Goal: Find specific page/section: Find specific page/section

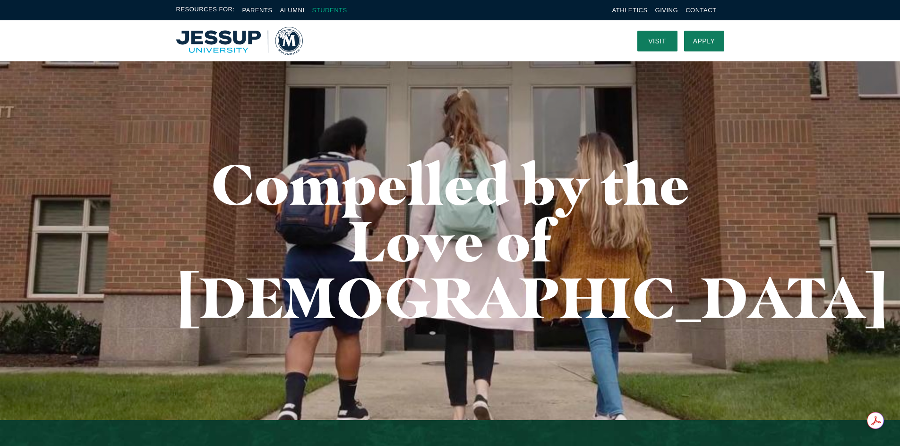
click at [328, 10] on link "Students" at bounding box center [329, 10] width 35 height 7
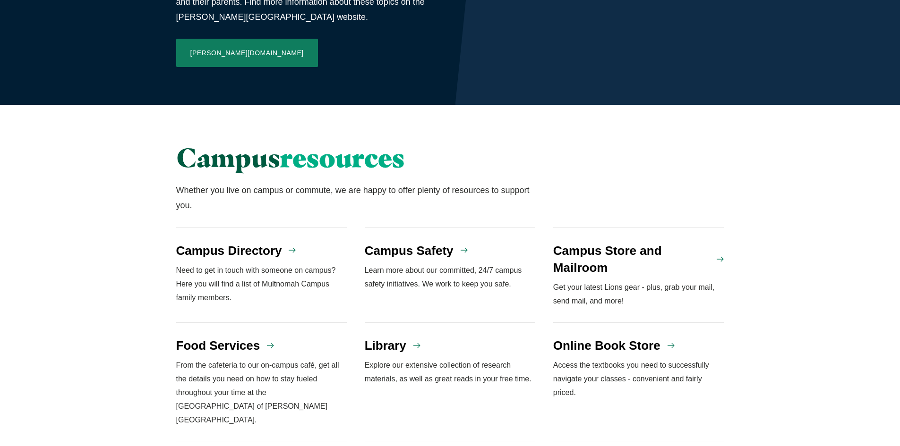
scroll to position [633, 0]
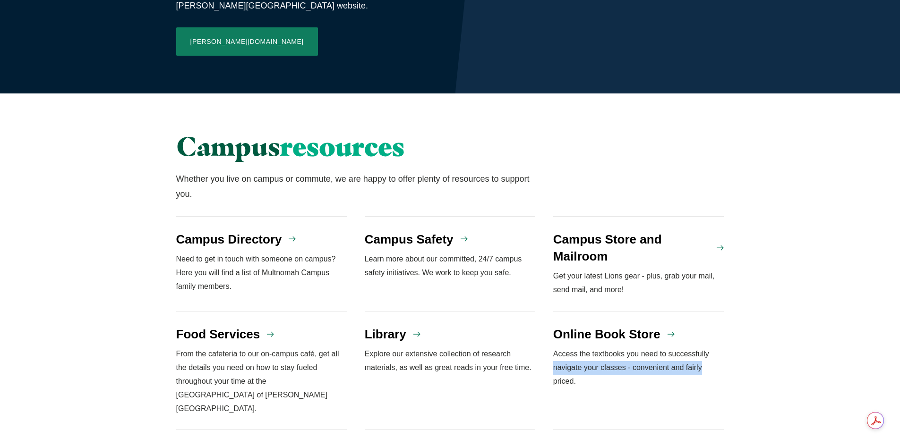
drag, startPoint x: 894, startPoint y: 307, endPoint x: 906, endPoint y: 325, distance: 22.5
click at [899, 325] on html "Resources For: Parents Alumni Students Athletics Giving Contact Visit Apply Men…" at bounding box center [450, 46] width 900 height 1359
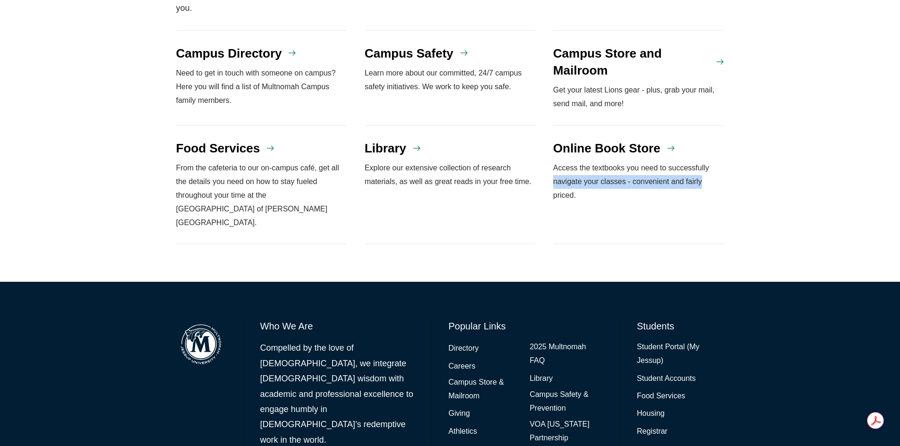
scroll to position [827, 0]
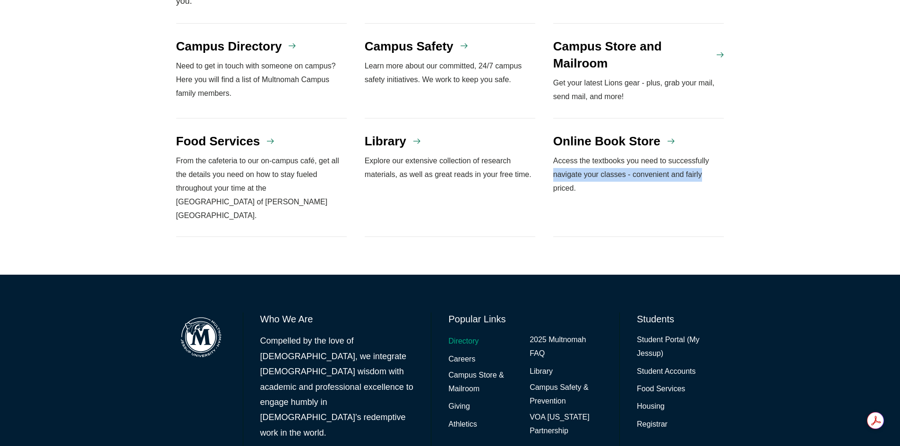
click at [466, 335] on link "Directory" at bounding box center [463, 342] width 30 height 14
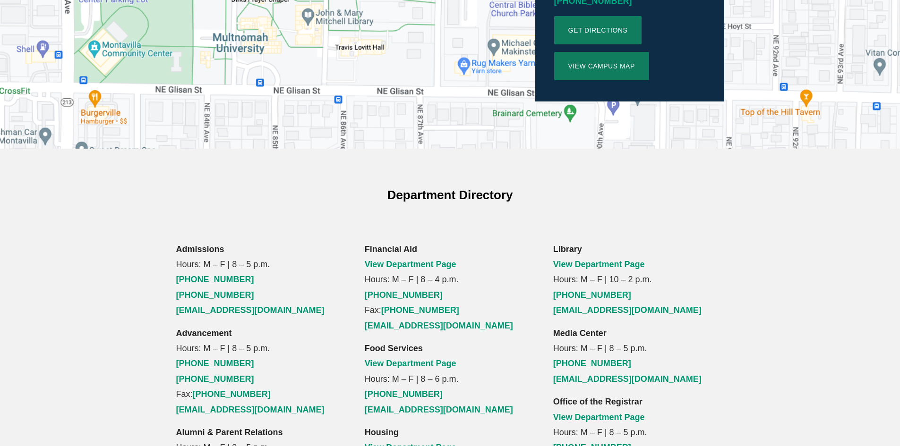
scroll to position [610, 0]
